Goal: Task Accomplishment & Management: Complete application form

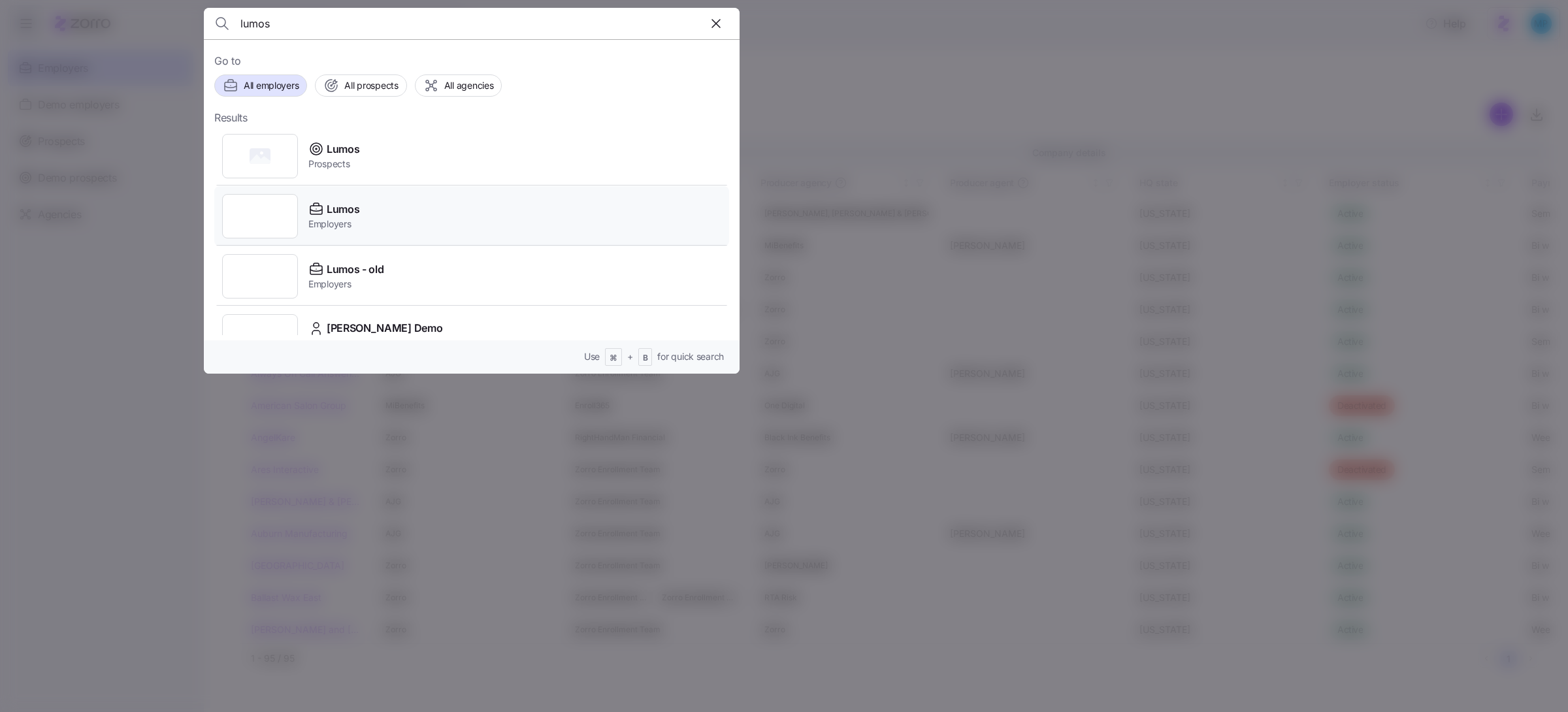
type input "lumos"
click at [399, 228] on div "Lumos Employers" at bounding box center [472, 216] width 515 height 60
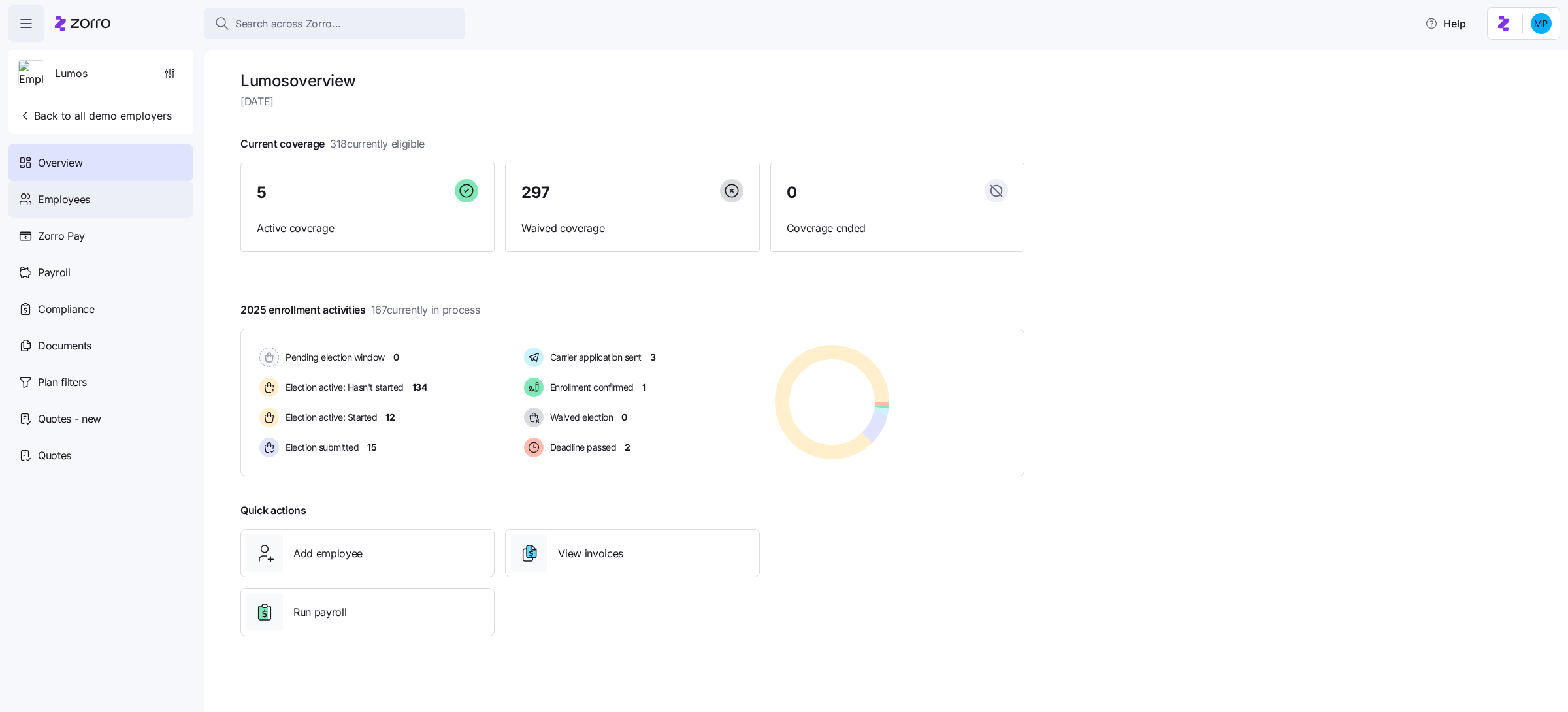
click at [99, 200] on div "Employees" at bounding box center [100, 199] width 186 height 36
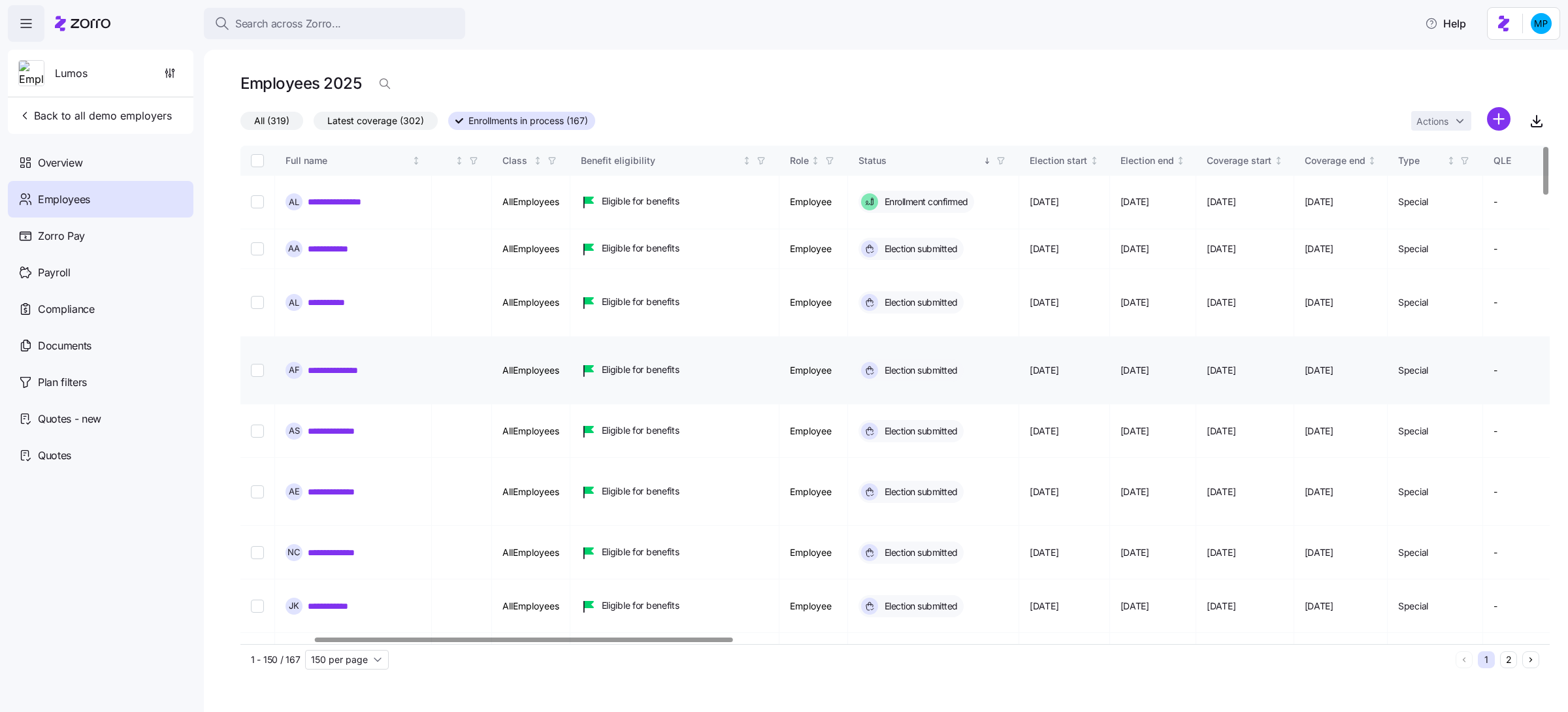
scroll to position [0, 412]
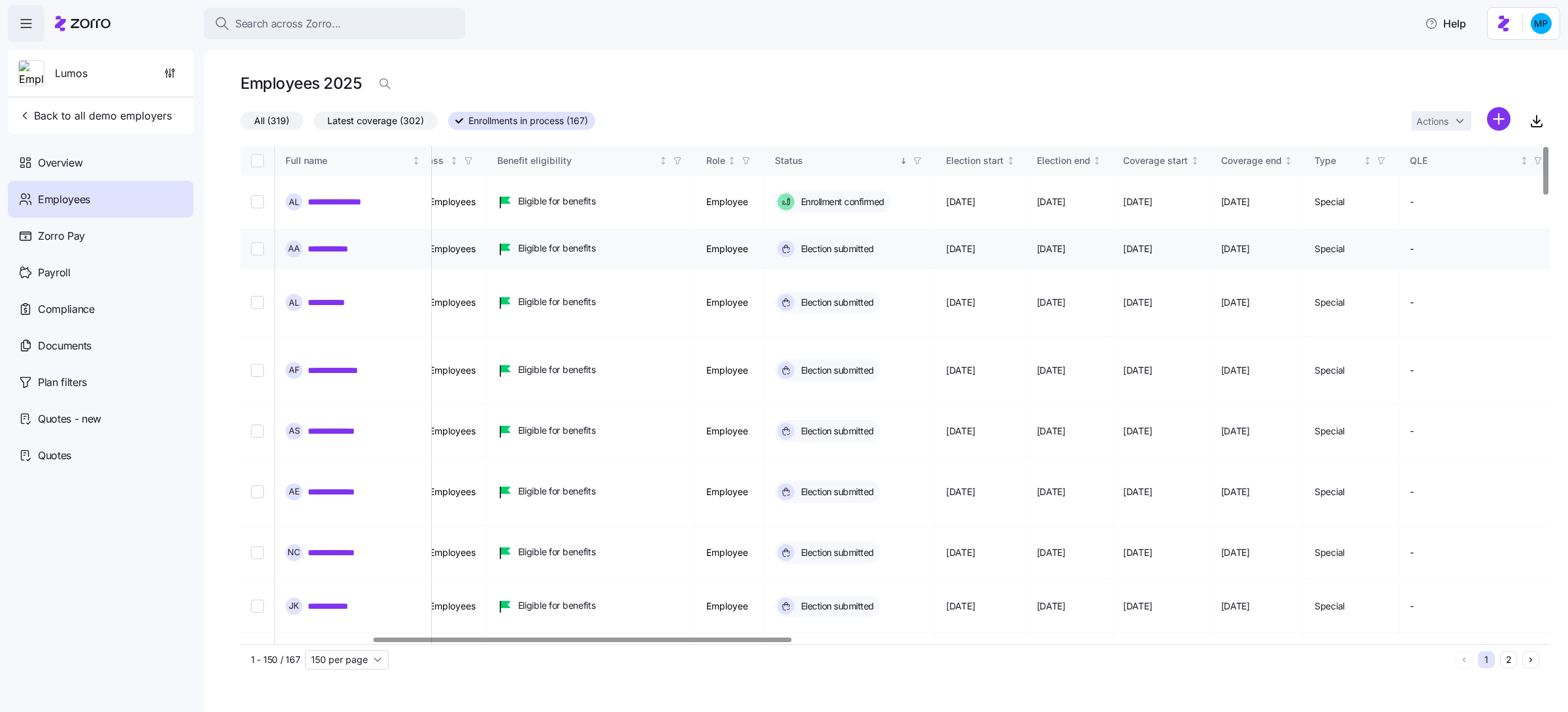
click at [339, 242] on link "**********" at bounding box center [336, 249] width 58 height 13
click at [339, 296] on link "**********" at bounding box center [336, 302] width 57 height 13
click at [342, 364] on link "**********" at bounding box center [341, 370] width 68 height 13
click at [348, 424] on link "**********" at bounding box center [341, 431] width 66 height 13
click at [355, 485] on link "**********" at bounding box center [336, 491] width 57 height 13
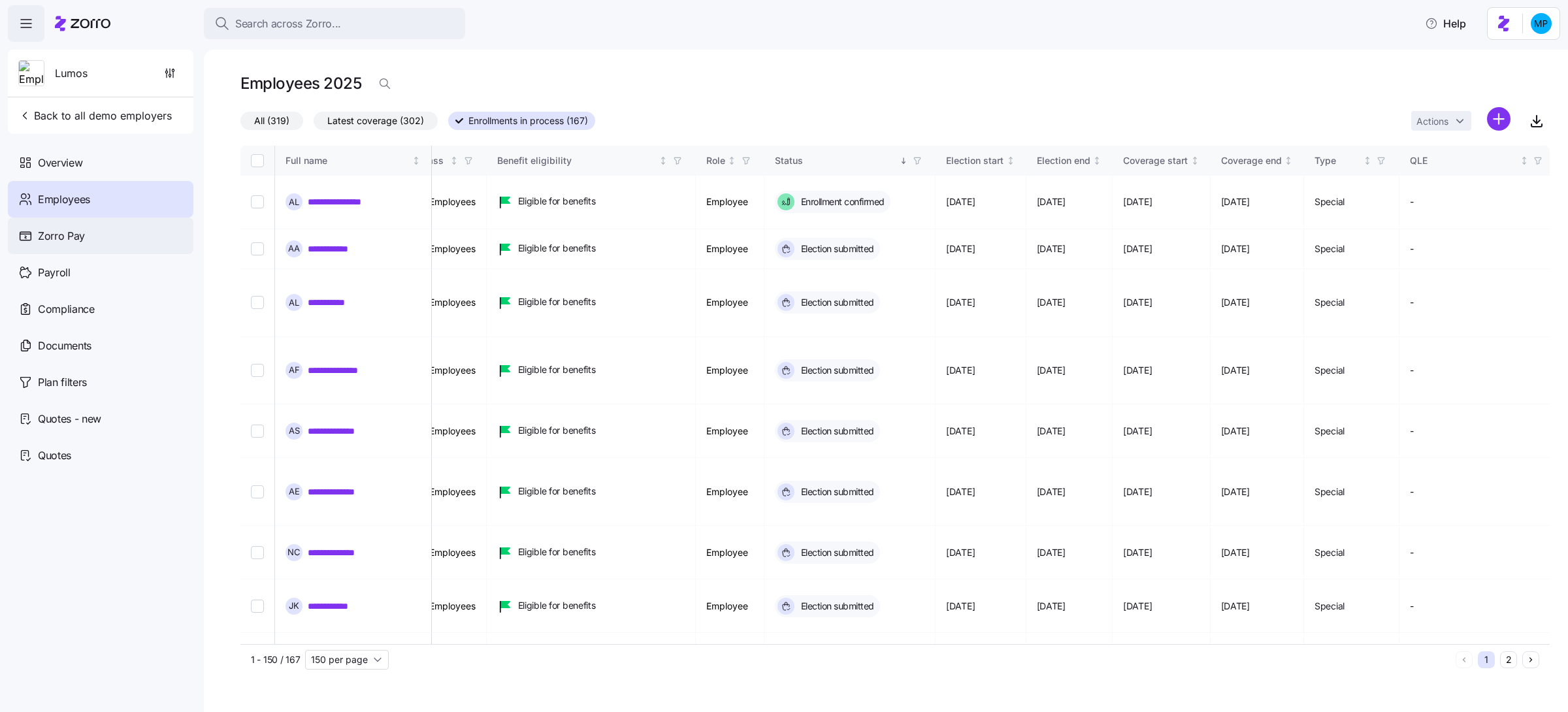
click at [68, 244] on div "Zorro Pay" at bounding box center [100, 236] width 186 height 36
click at [33, 38] on span "button" at bounding box center [26, 23] width 36 height 36
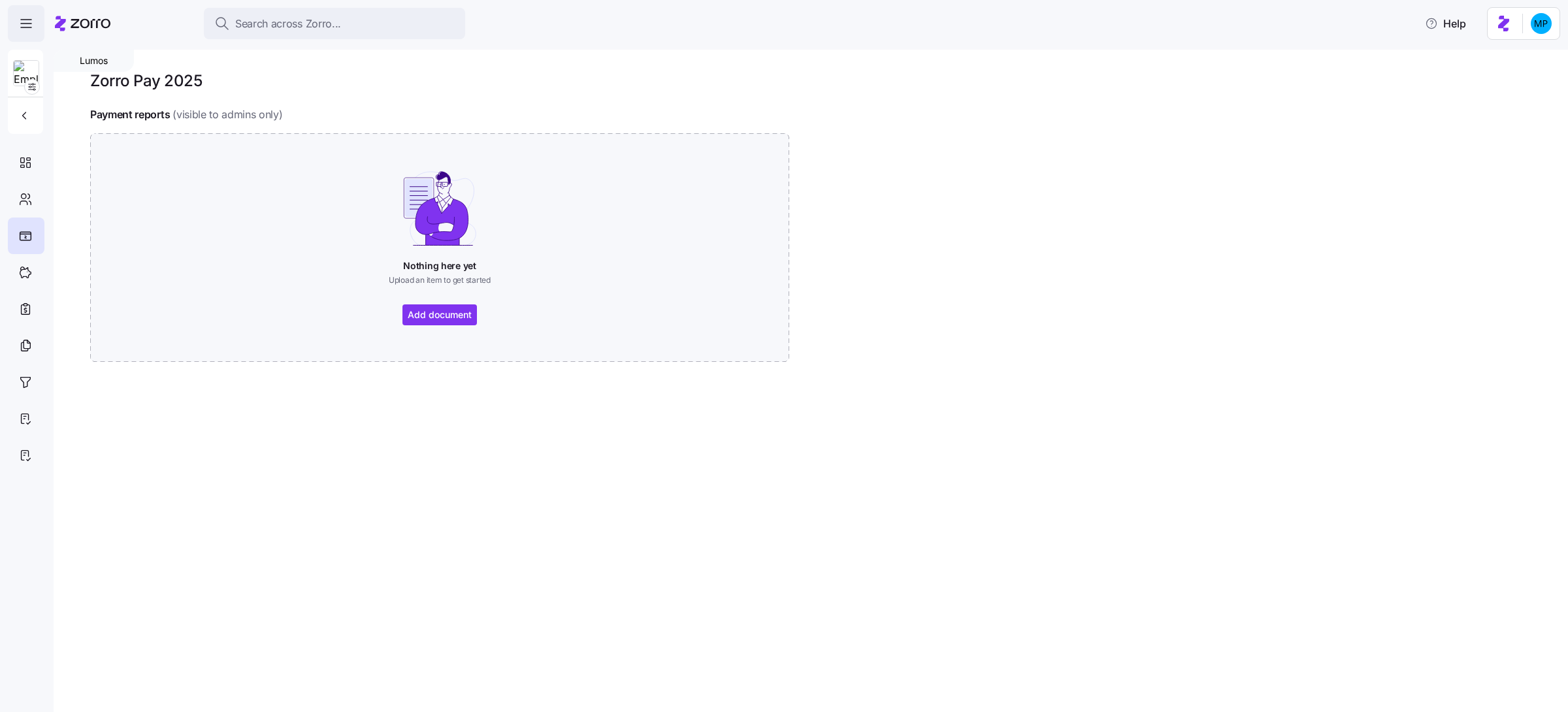
click at [17, 25] on span "button" at bounding box center [26, 23] width 36 height 36
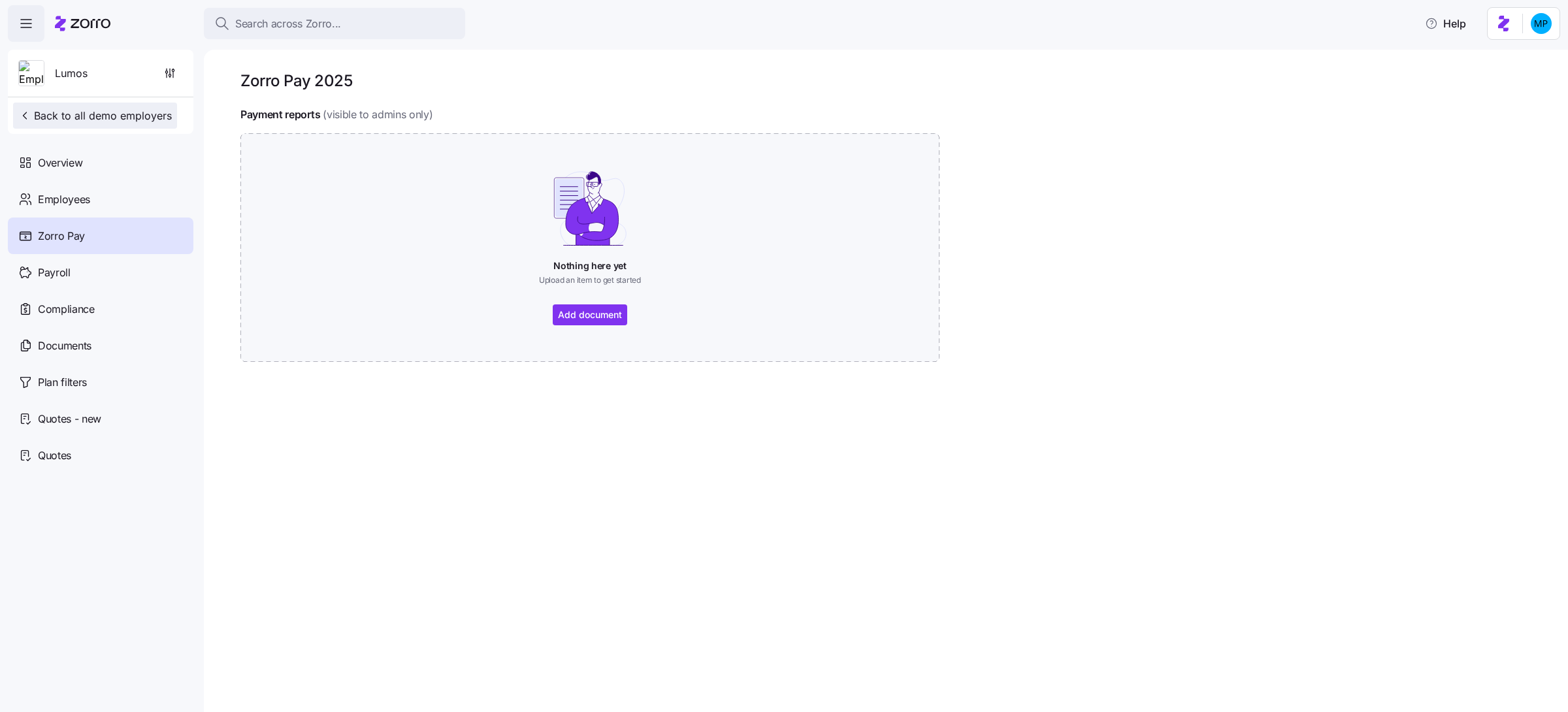
click at [61, 112] on span "Back to all demo employers" at bounding box center [95, 115] width 154 height 15
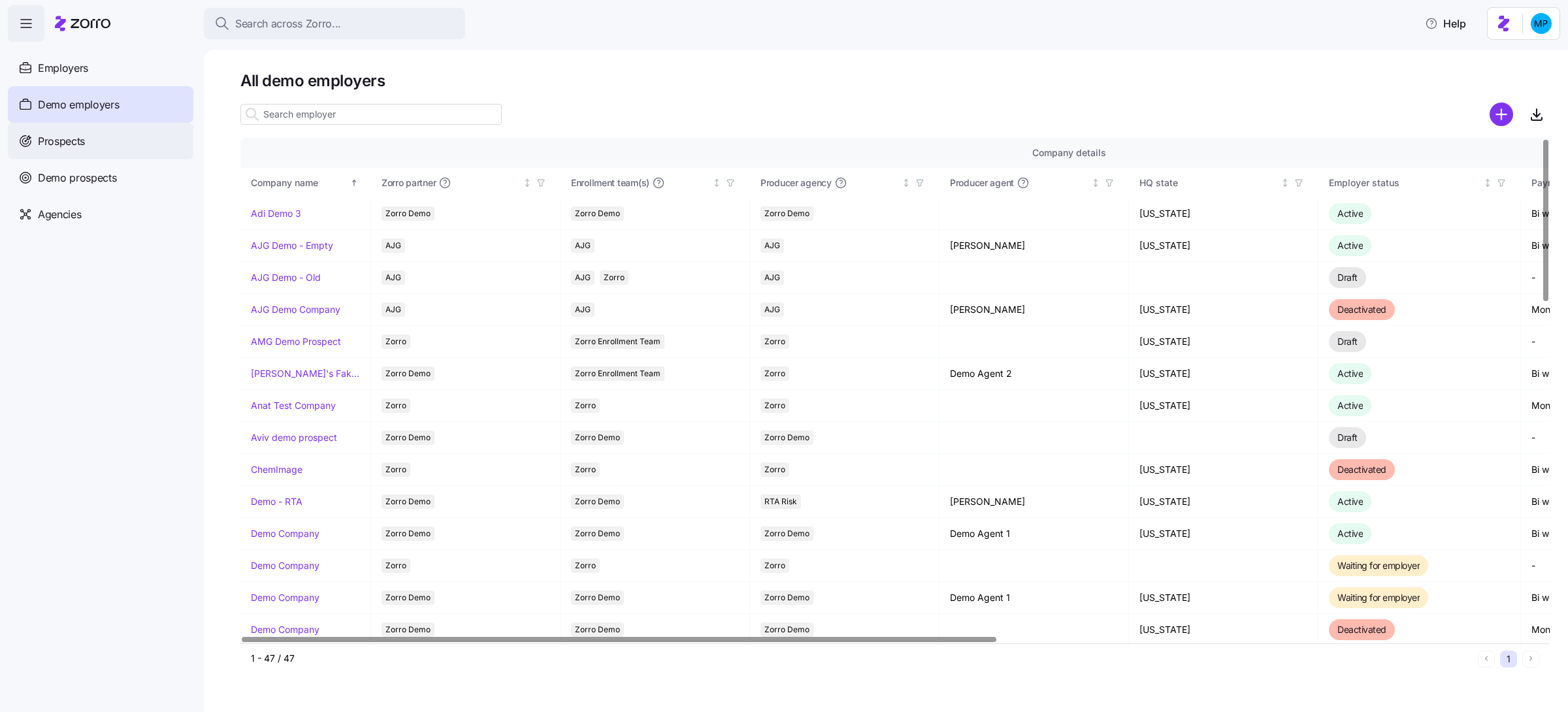
click at [126, 142] on div "Prospects" at bounding box center [100, 141] width 186 height 36
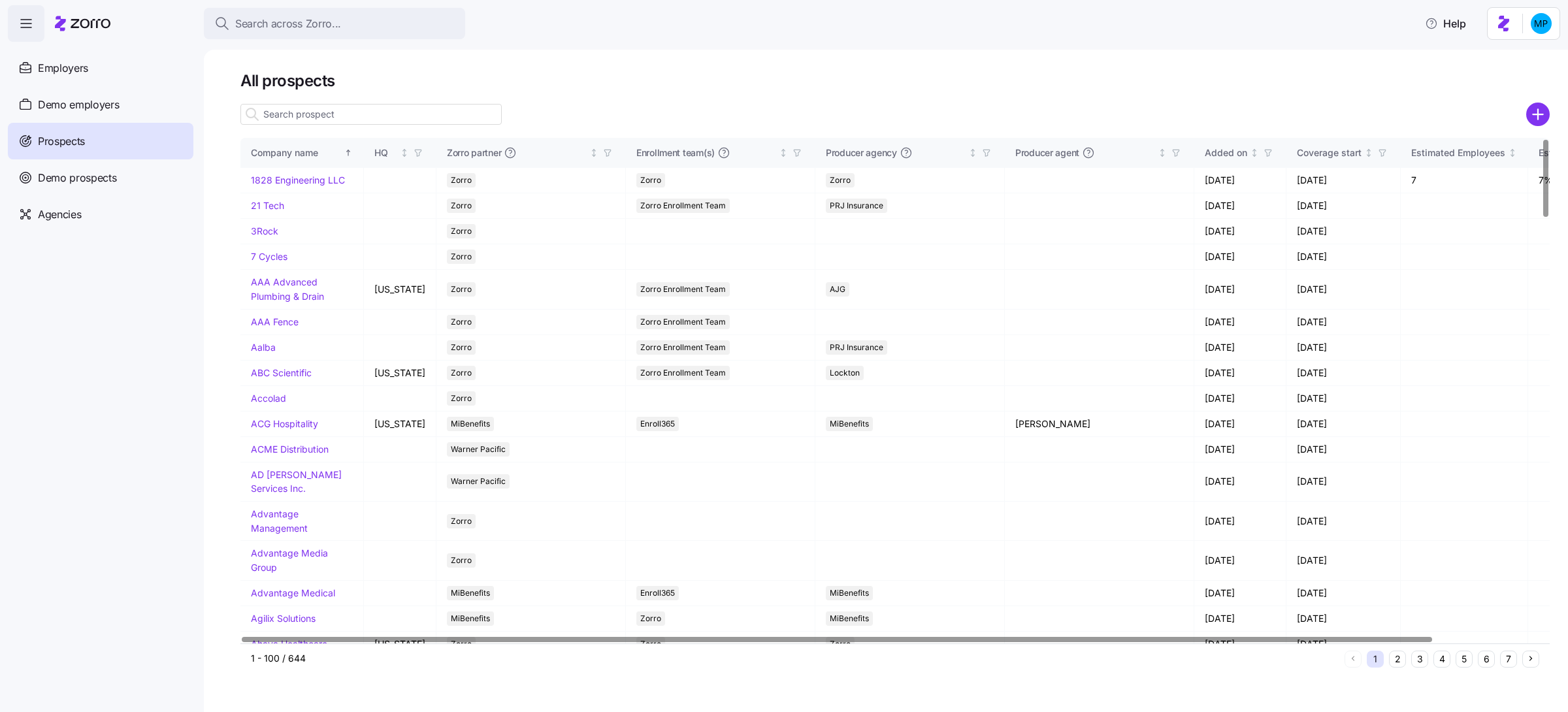
click at [230, 402] on div "All prospects Company name HQ Zorro partner Enrollment team(s) Producer agency …" at bounding box center [886, 380] width 1364 height 662
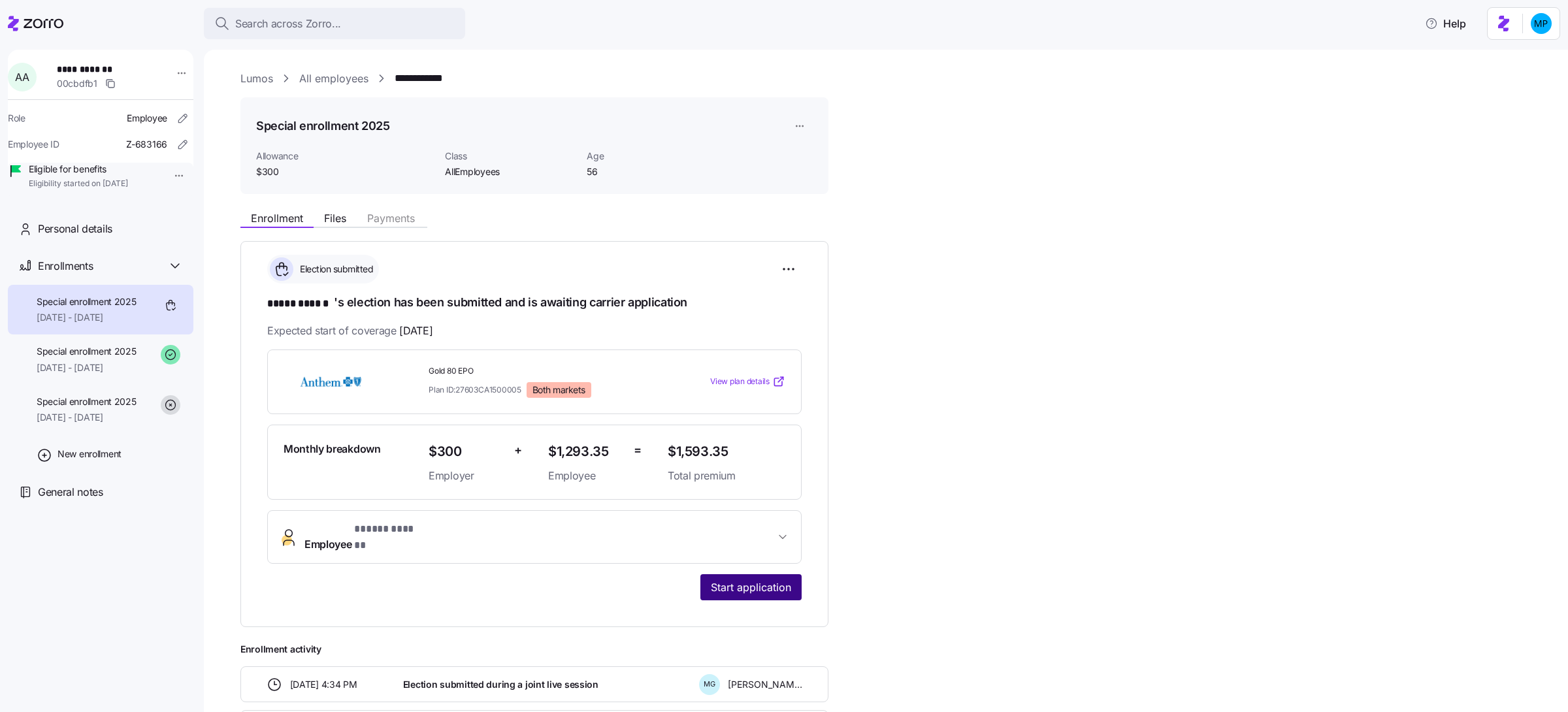
click at [717, 579] on span "Start application" at bounding box center [750, 587] width 80 height 15
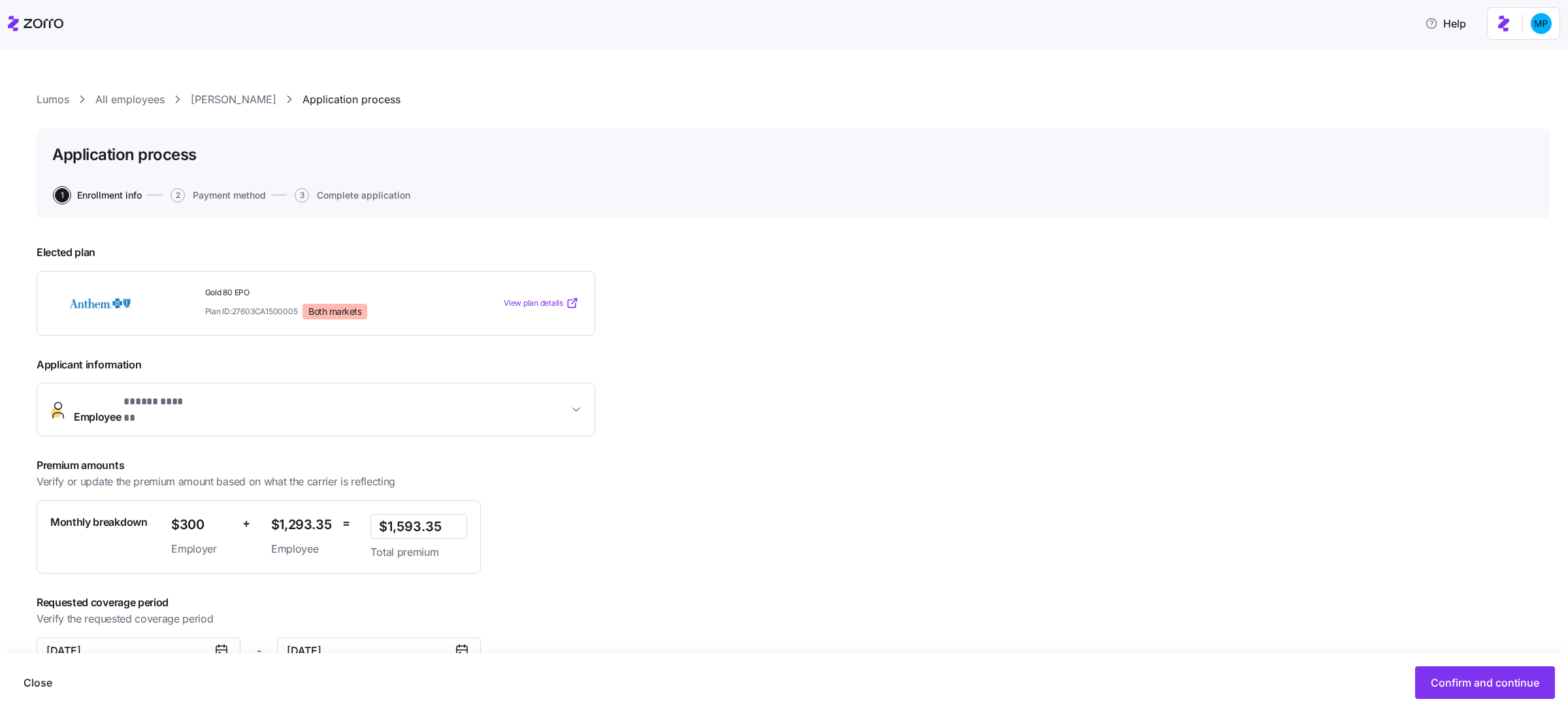
scroll to position [20, 0]
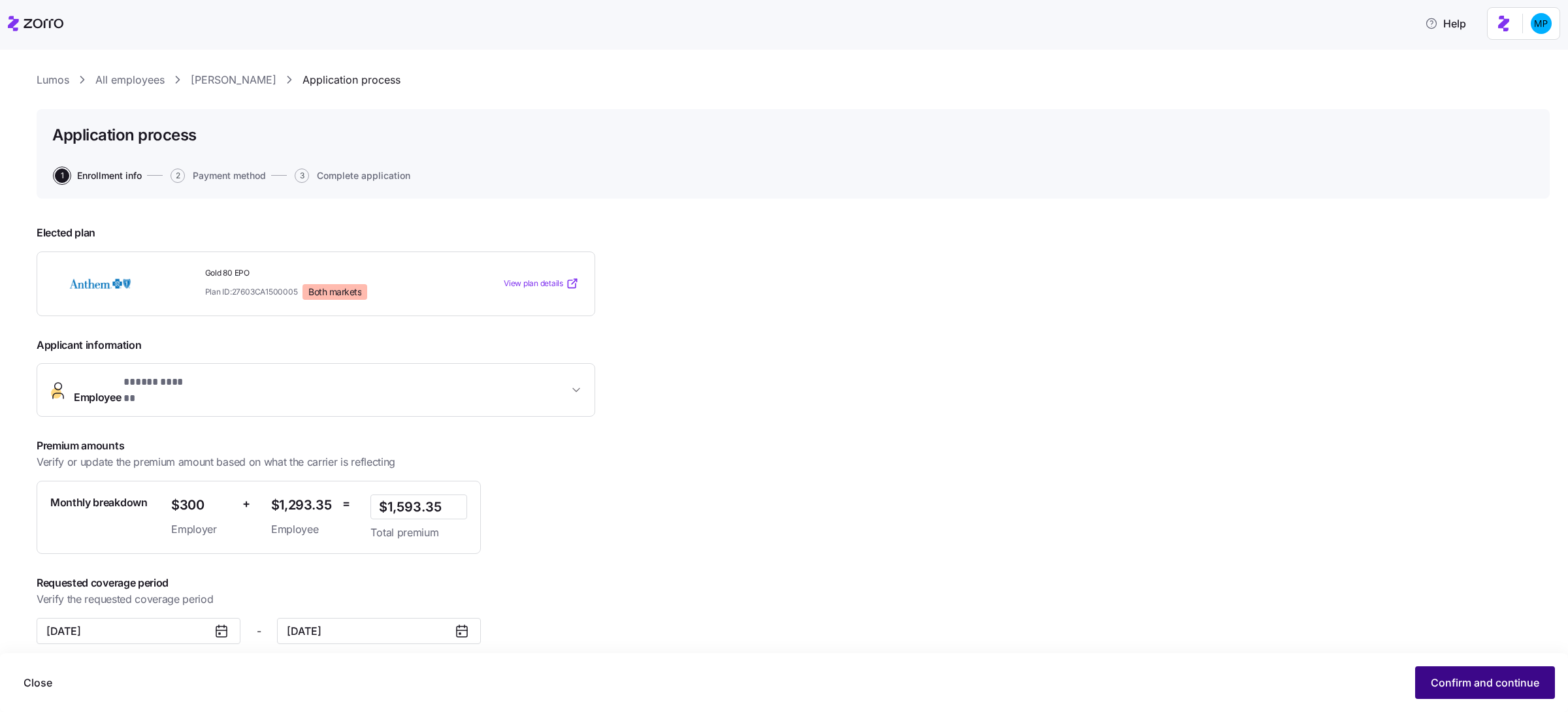
click at [1446, 683] on span "Confirm and continue" at bounding box center [1484, 683] width 108 height 15
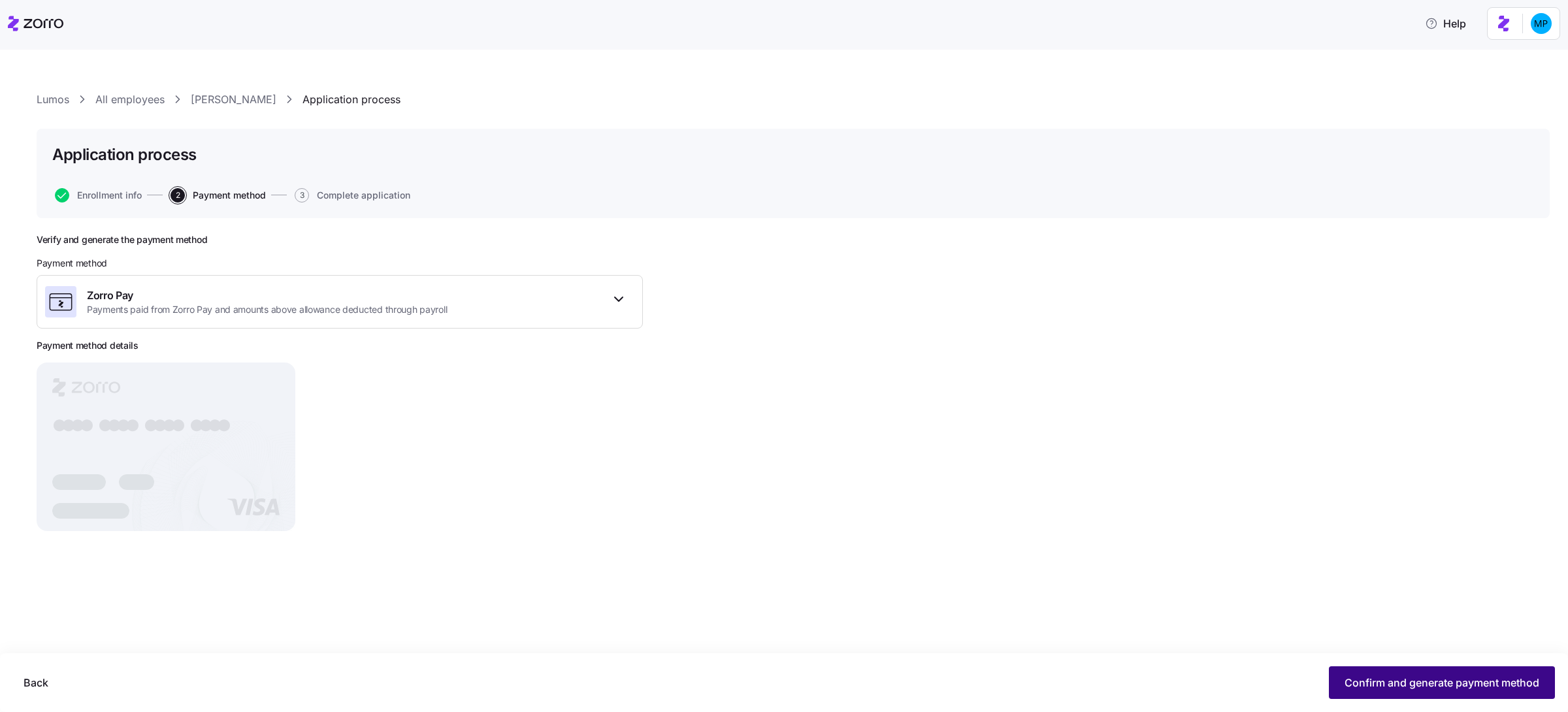
click at [1356, 691] on button "Confirm and generate payment method" at bounding box center [1442, 683] width 226 height 33
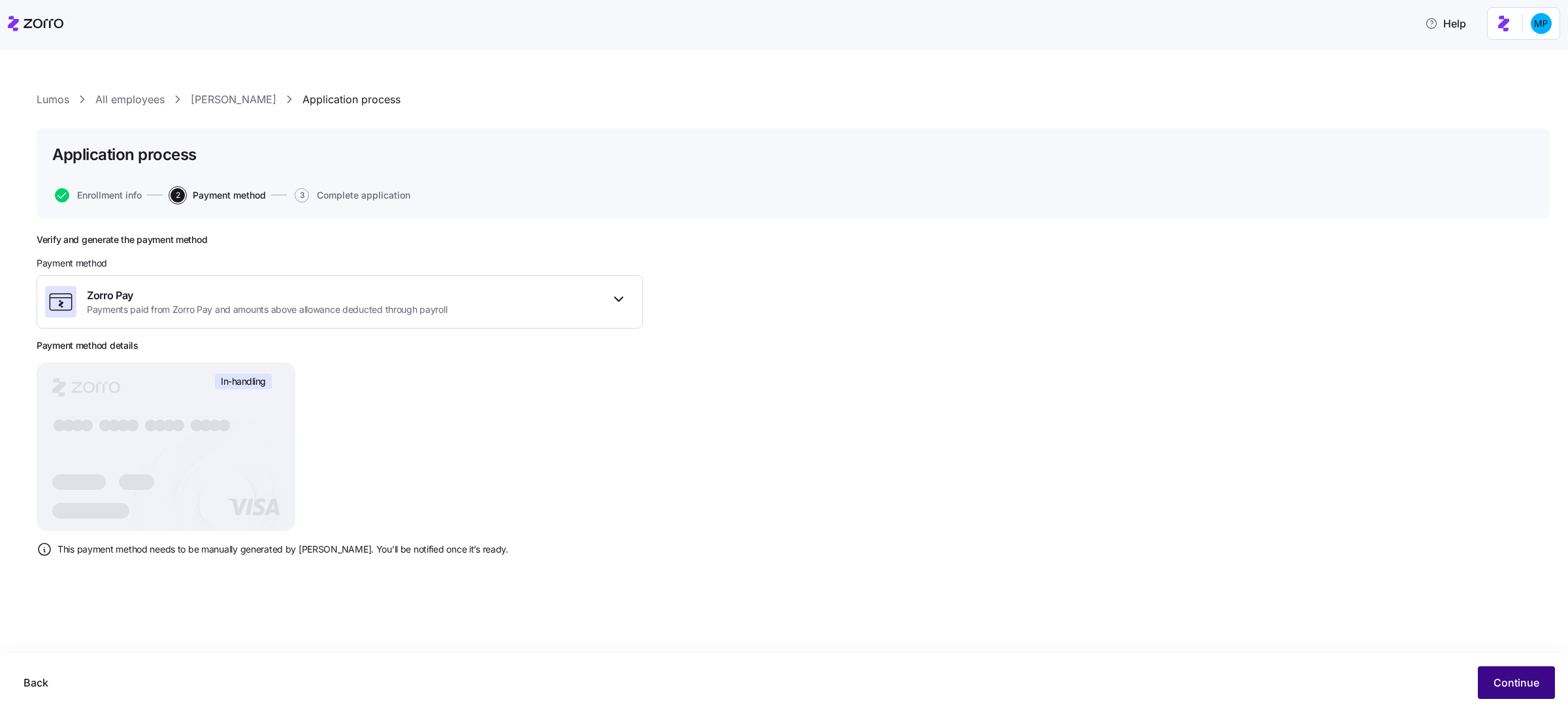
click at [1495, 681] on span "Continue" at bounding box center [1516, 683] width 46 height 15
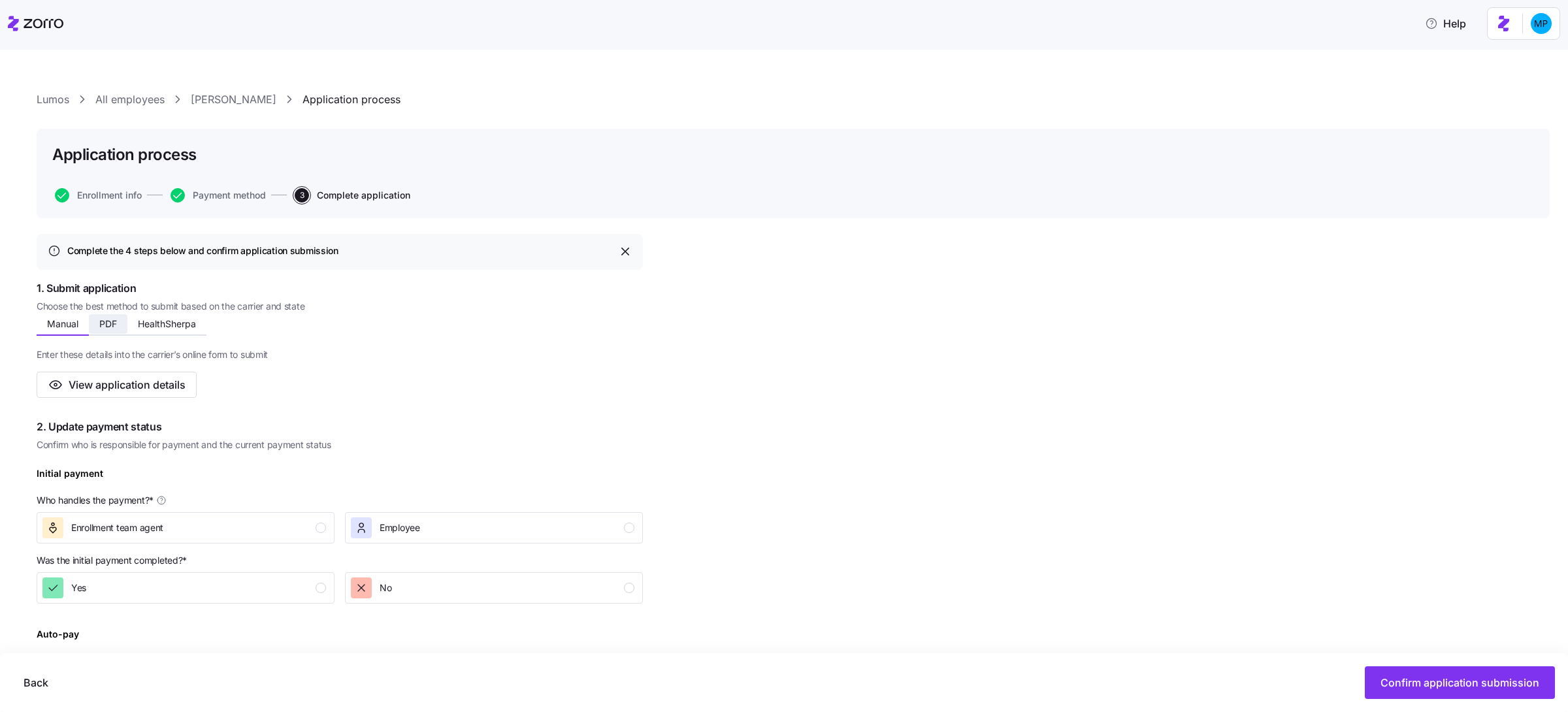
click at [115, 327] on span "PDF" at bounding box center [107, 324] width 17 height 9
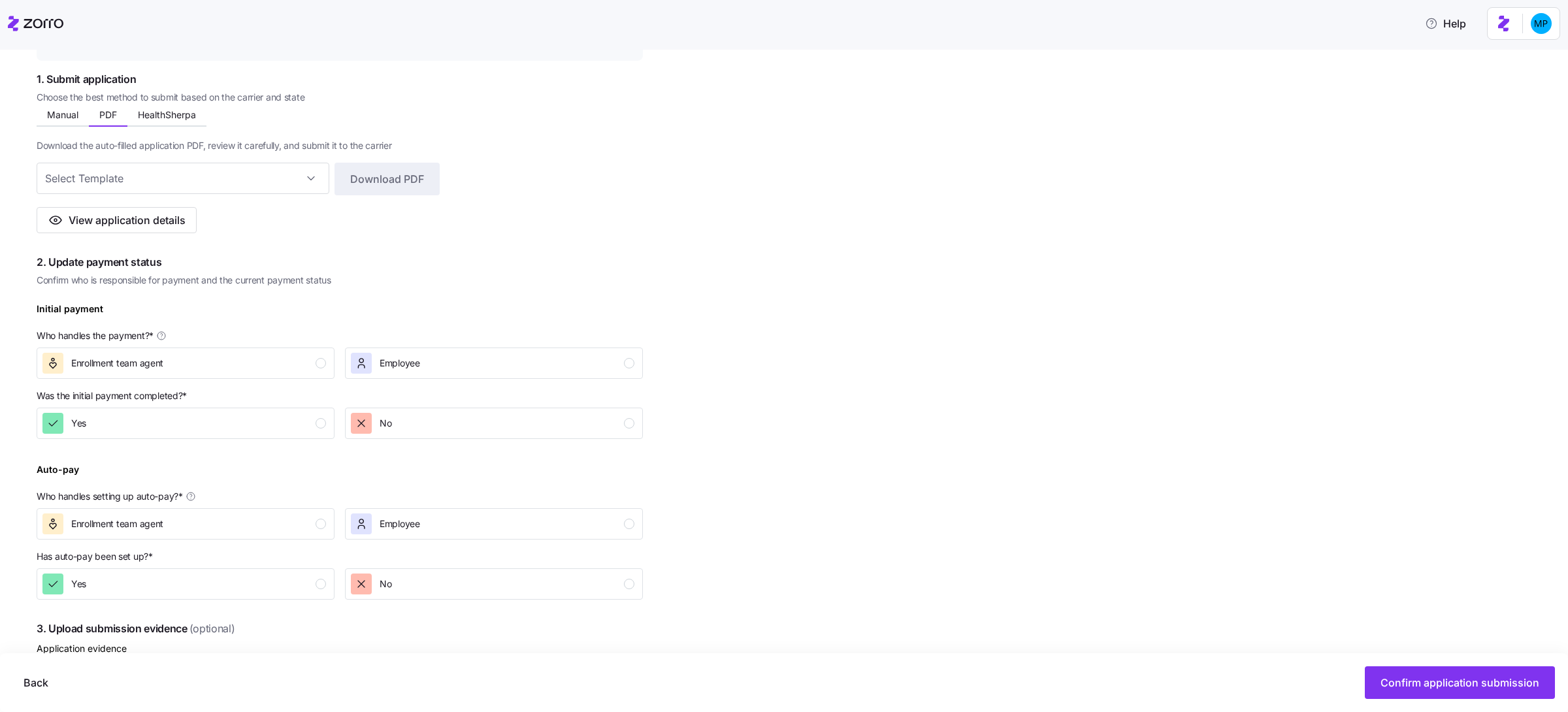
scroll to position [200, 0]
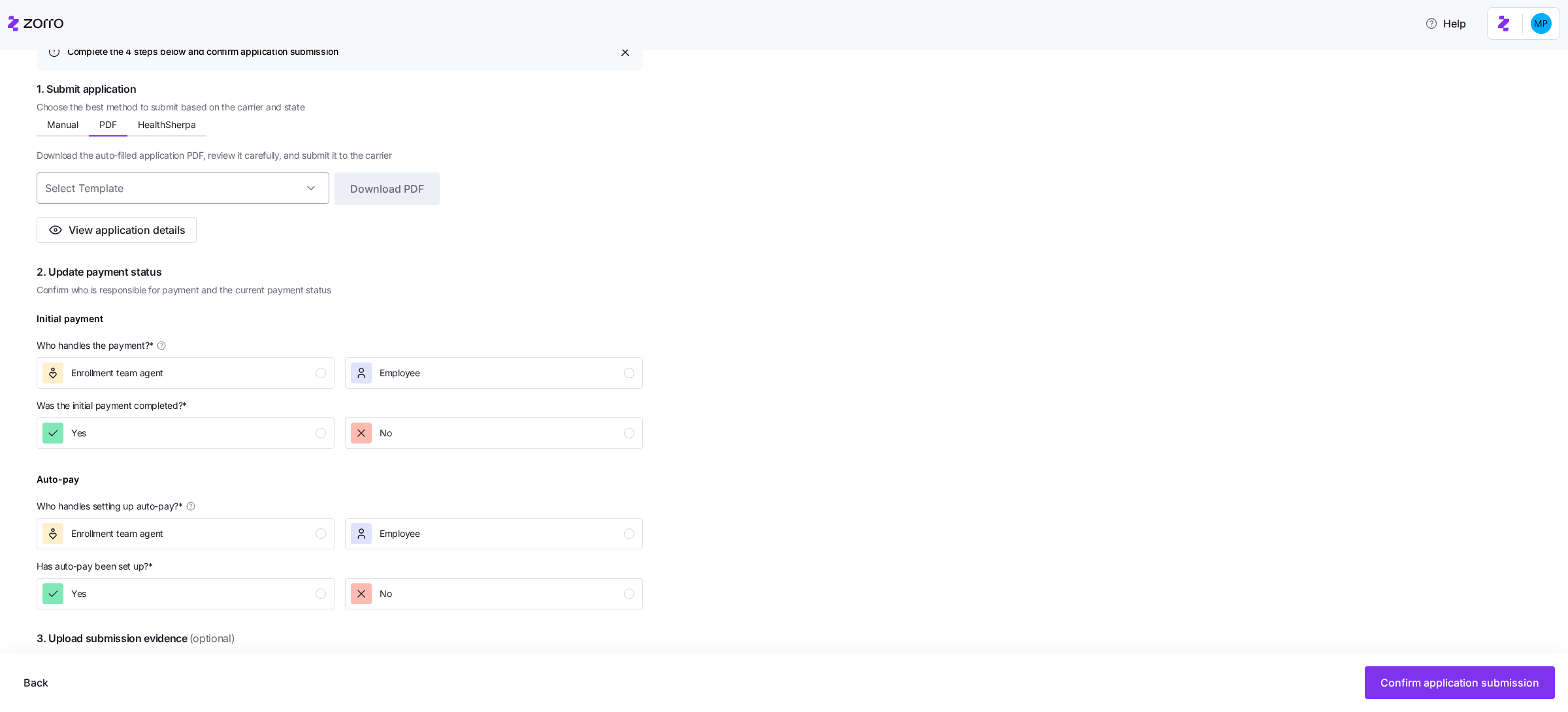
click at [137, 195] on input at bounding box center [182, 188] width 292 height 31
click at [458, 291] on span "Confirm who is responsible for payment and the current payment status" at bounding box center [339, 290] width 606 height 13
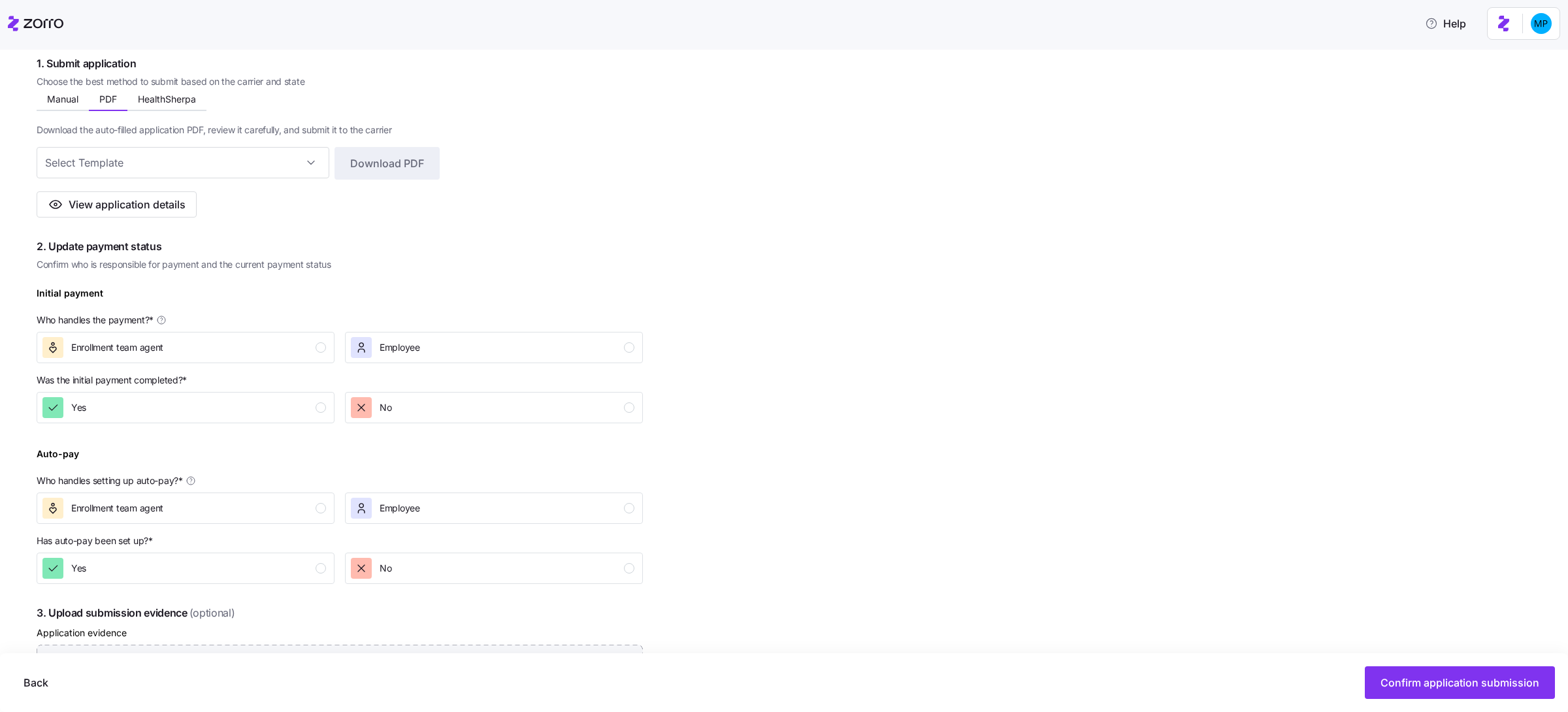
scroll to position [223, 0]
click at [204, 171] on input at bounding box center [182, 164] width 292 height 31
click at [343, 94] on div "Manual PDF HealthSherpa Enter these details into the carrier’s online form to s…" at bounding box center [339, 156] width 606 height 126
click at [170, 107] on button "HealthSherpa" at bounding box center [167, 101] width 79 height 20
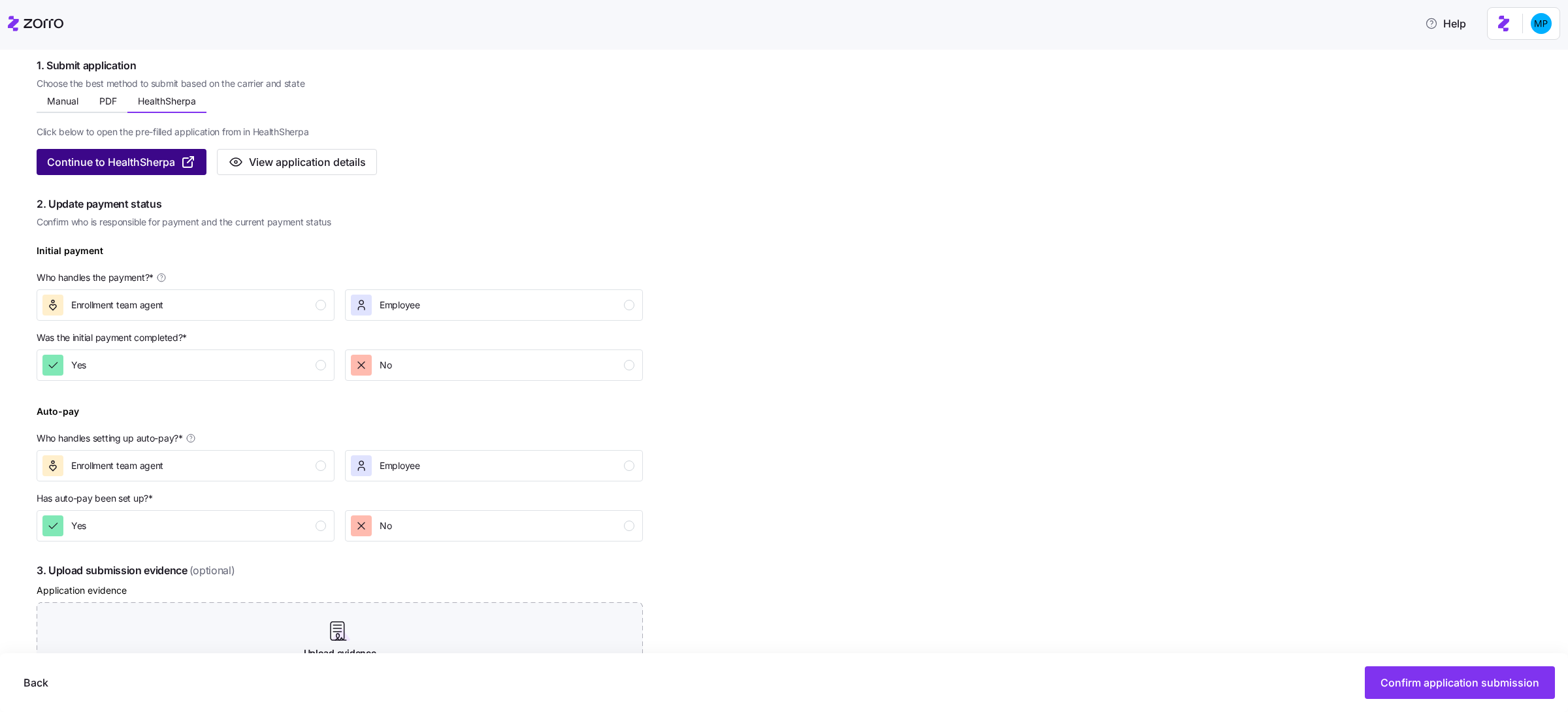
click at [158, 160] on span "Continue to HealthSherpa" at bounding box center [110, 162] width 128 height 15
click at [521, 193] on div "Complete the 4 steps below and confirm application submission 1. Submit applica…" at bounding box center [339, 426] width 606 height 830
click at [371, 165] on button "View application details" at bounding box center [297, 161] width 160 height 26
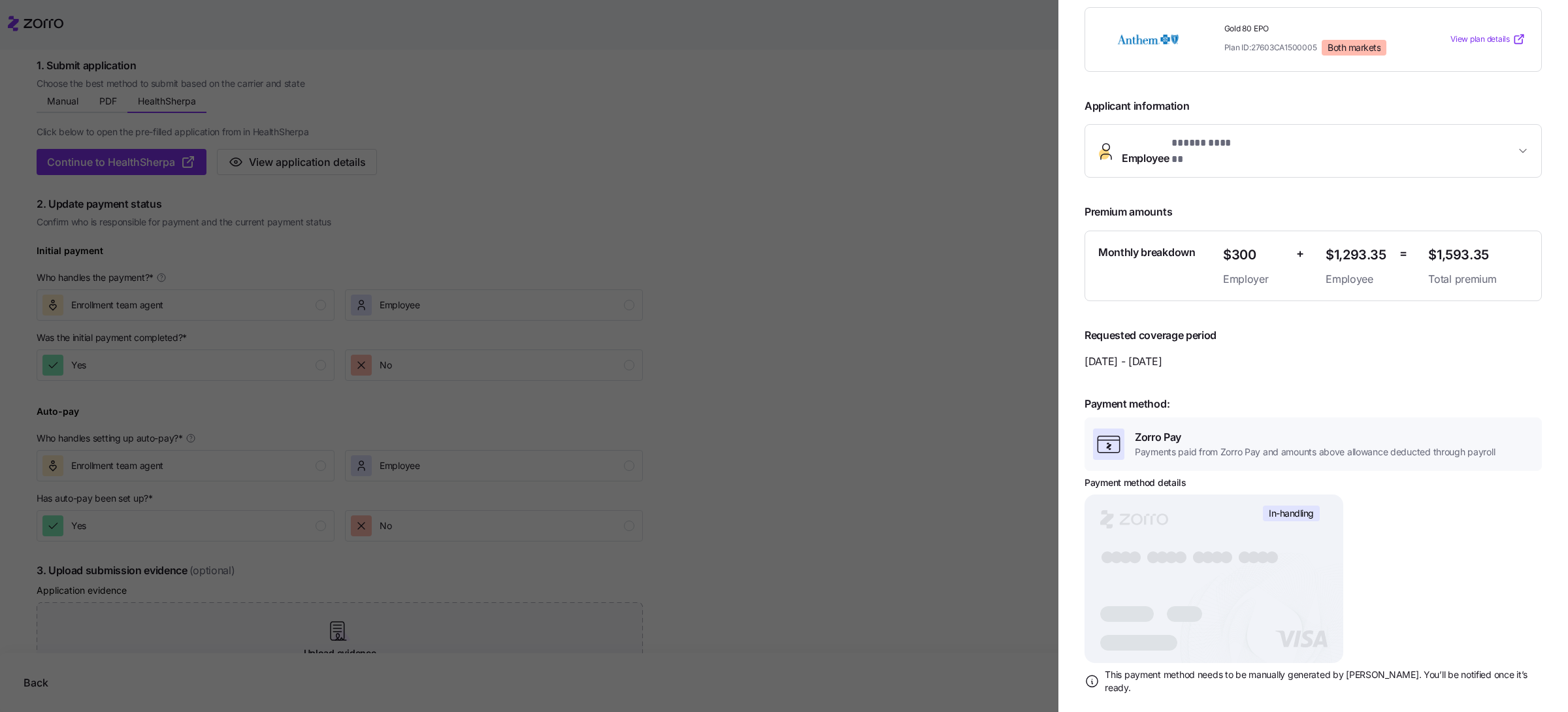
scroll to position [0, 0]
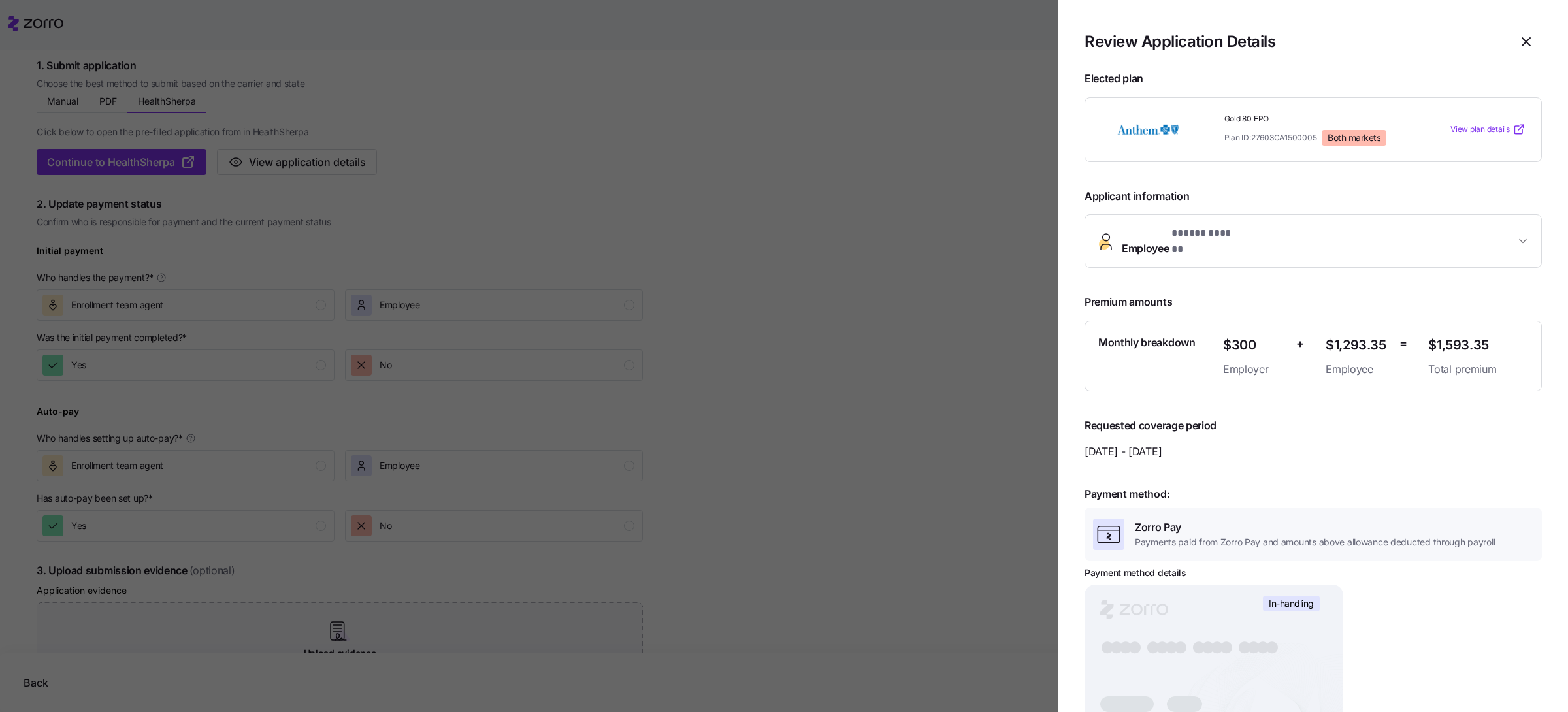
click at [1490, 57] on div "Review Application Details" at bounding box center [1313, 41] width 457 height 31
click at [1518, 44] on icon "button" at bounding box center [1525, 42] width 15 height 15
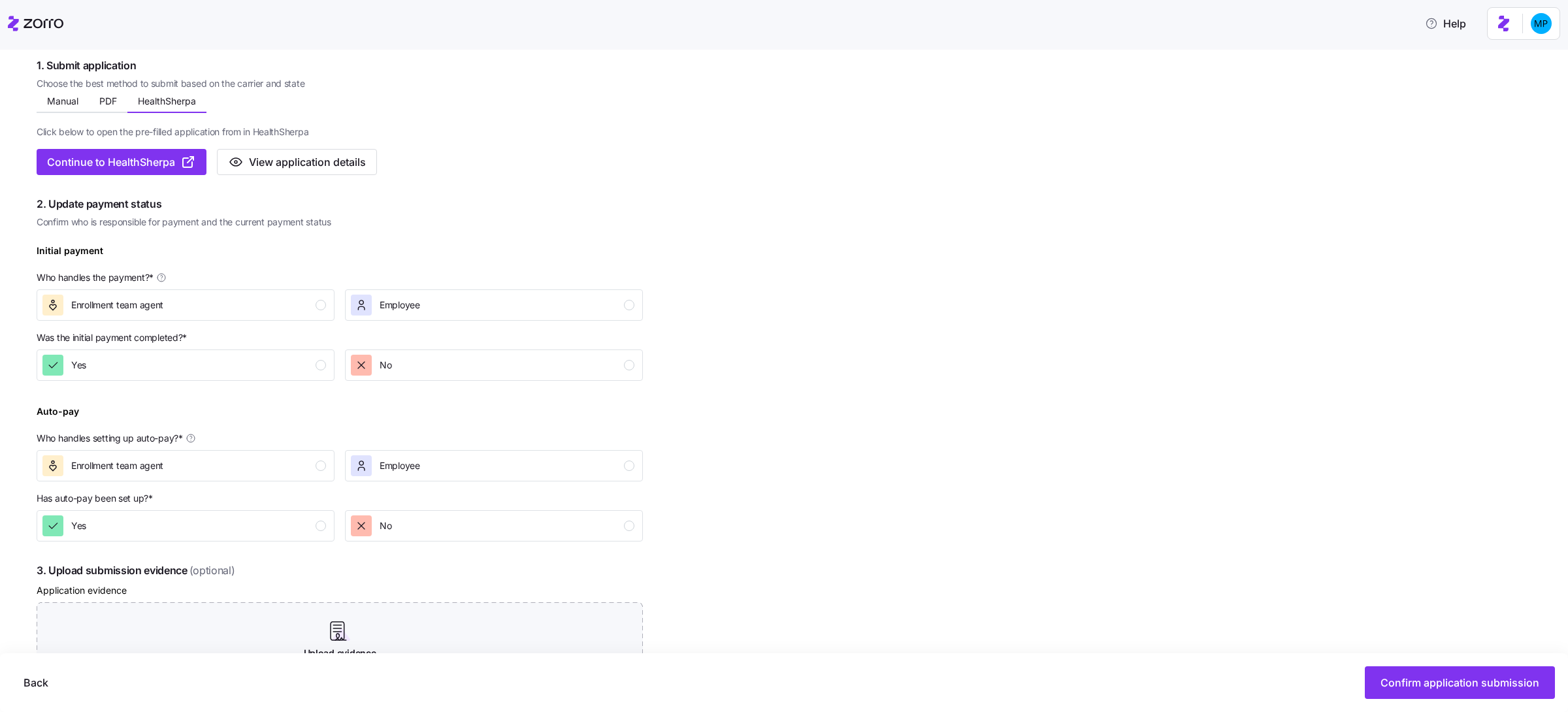
click at [531, 177] on div "Complete the 4 steps below and confirm application submission 1. Submit applica…" at bounding box center [339, 426] width 606 height 830
